Goal: Task Accomplishment & Management: Use online tool/utility

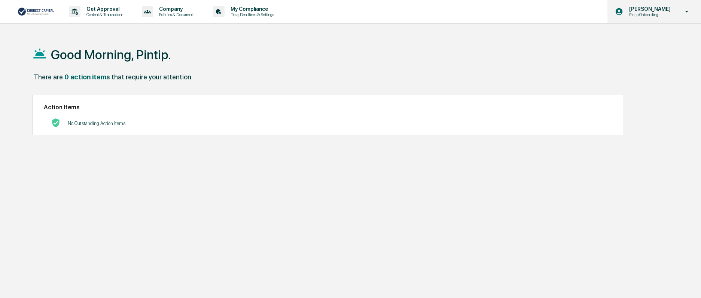
click at [649, 7] on p "[PERSON_NAME]" at bounding box center [648, 9] width 51 height 6
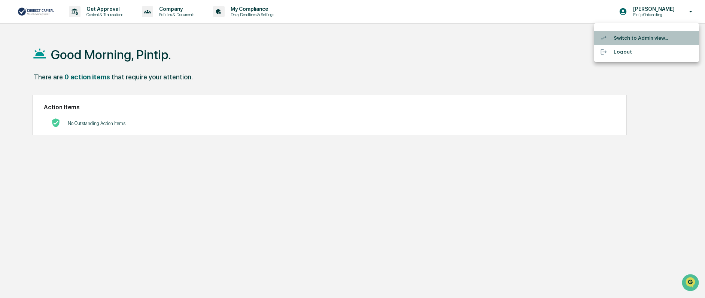
click at [659, 42] on li "Switch to Admin view..." at bounding box center [646, 38] width 105 height 14
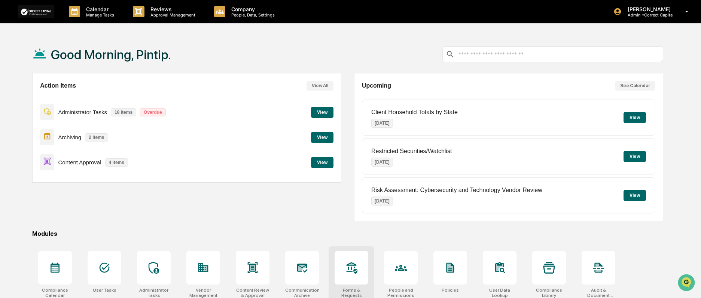
scroll to position [64, 0]
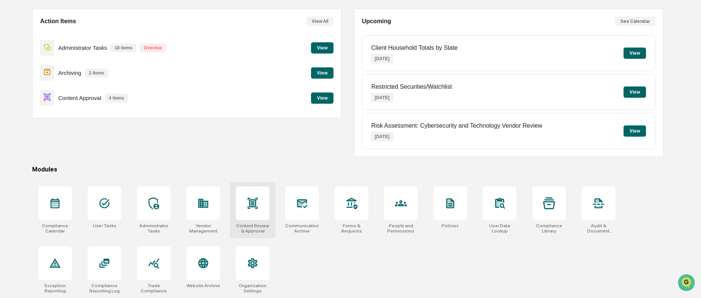
drag, startPoint x: 248, startPoint y: 206, endPoint x: 257, endPoint y: 206, distance: 8.6
click at [248, 206] on icon at bounding box center [253, 203] width 10 height 11
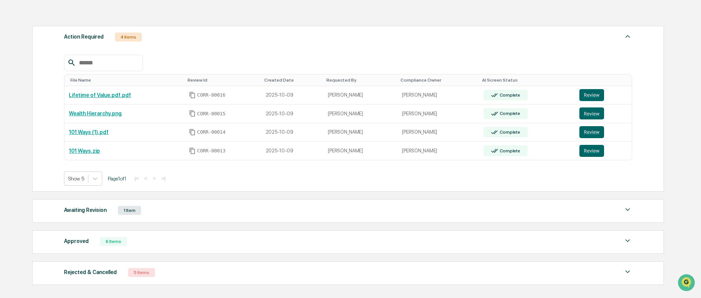
scroll to position [112, 0]
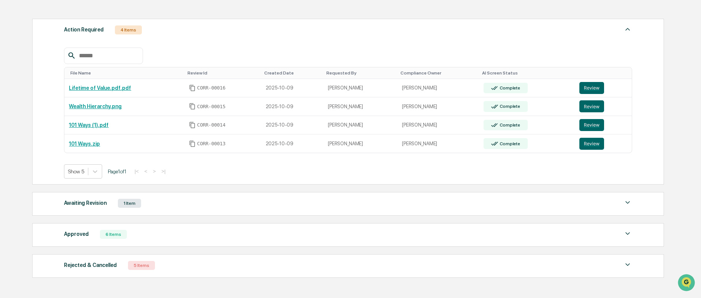
click at [290, 205] on div "Awaiting Revision 1 Item" at bounding box center [348, 203] width 568 height 10
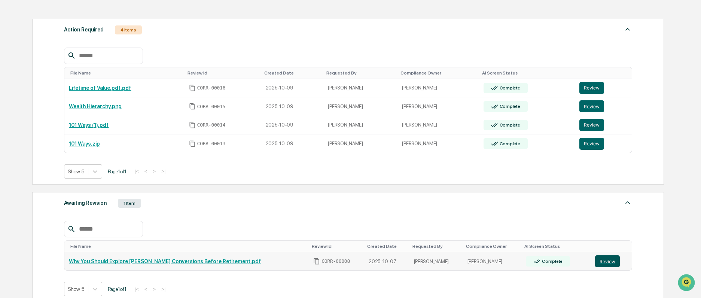
click at [599, 259] on button "Review" at bounding box center [607, 261] width 25 height 12
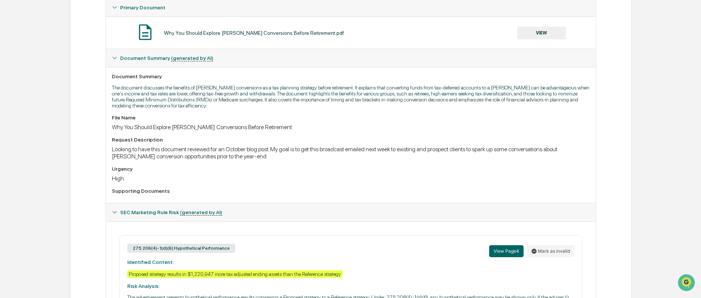
scroll to position [224, 0]
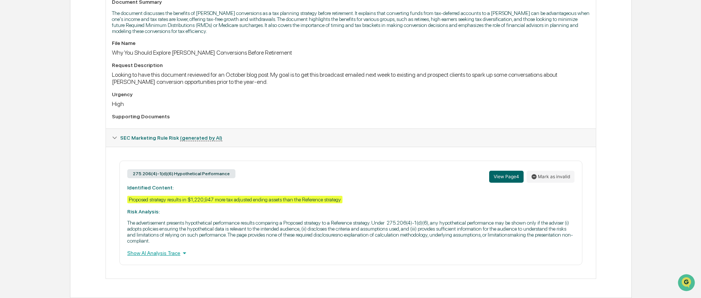
click at [137, 254] on div "Show AI Analysis Trace" at bounding box center [350, 253] width 447 height 8
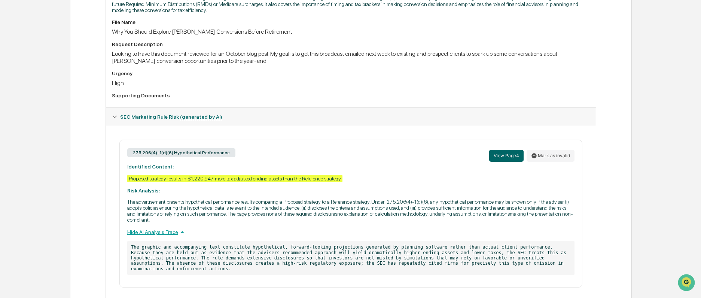
scroll to position [262, 0]
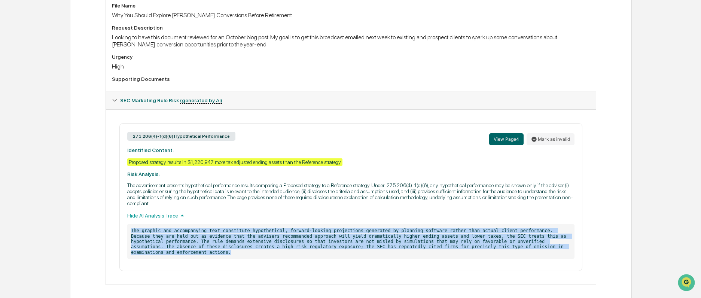
drag, startPoint x: 491, startPoint y: 248, endPoint x: 103, endPoint y: 225, distance: 388.8
click at [103, 225] on div "Review Comments Actions Activity Log Created By: ‎ ‎ JK Jordan Korte Assigned T…" at bounding box center [350, 57] width 561 height 493
copy p "The graphic and accompanying text constitute hypothetical, forward-looking proj…"
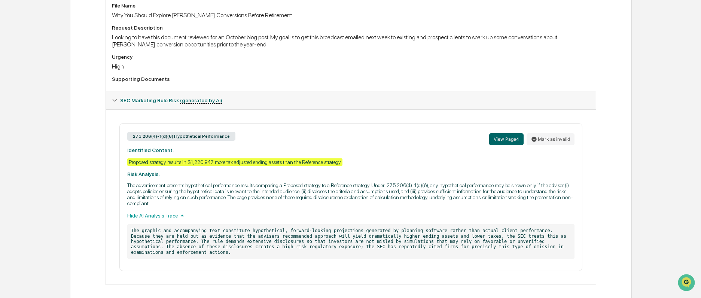
click at [427, 215] on div "Hide AI Analysis Trace" at bounding box center [350, 215] width 447 height 8
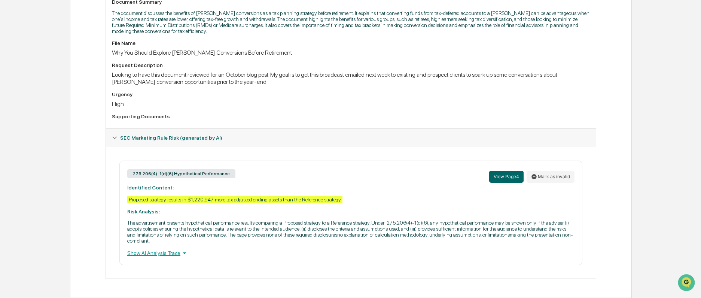
scroll to position [224, 0]
click at [171, 252] on div "Show AI Analysis Trace" at bounding box center [350, 253] width 447 height 8
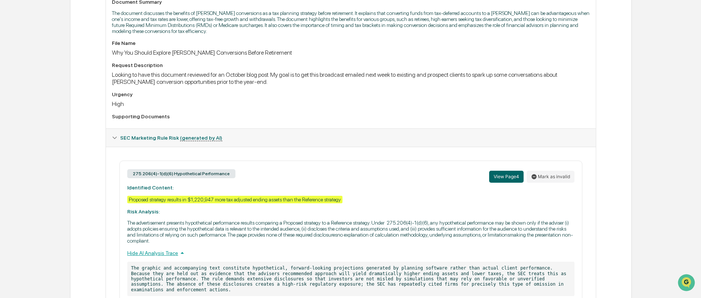
scroll to position [262, 0]
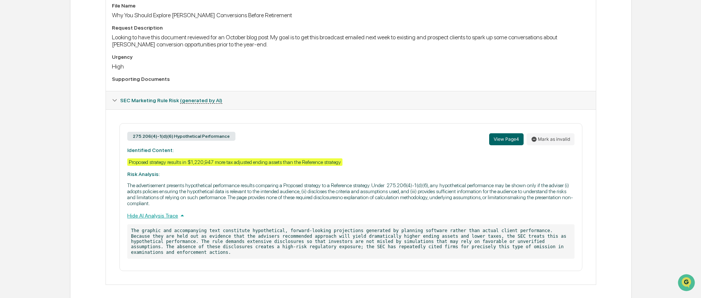
click at [434, 27] on div "Request Description" at bounding box center [351, 28] width 478 height 6
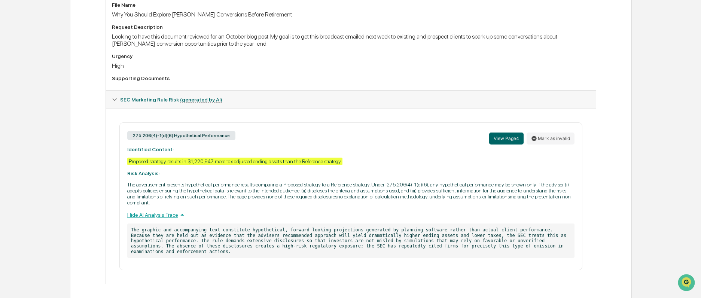
click at [487, 247] on p "The graphic and accompanying text constitute hypothetical, forward-looking proj…" at bounding box center [350, 240] width 447 height 34
click at [656, 210] on div "Home Content Review & Approval Why You Should Explore Roth Conversions Before R…" at bounding box center [350, 38] width 701 height 530
drag, startPoint x: 538, startPoint y: 236, endPoint x: 507, endPoint y: 233, distance: 31.2
click at [507, 233] on p "The graphic and accompanying text constitute hypothetical, forward-looking proj…" at bounding box center [350, 240] width 447 height 34
click at [25, 295] on div "Home Content Review & Approval Why You Should Explore Roth Conversions Before R…" at bounding box center [350, 38] width 701 height 530
